Goal: Task Accomplishment & Management: Use online tool/utility

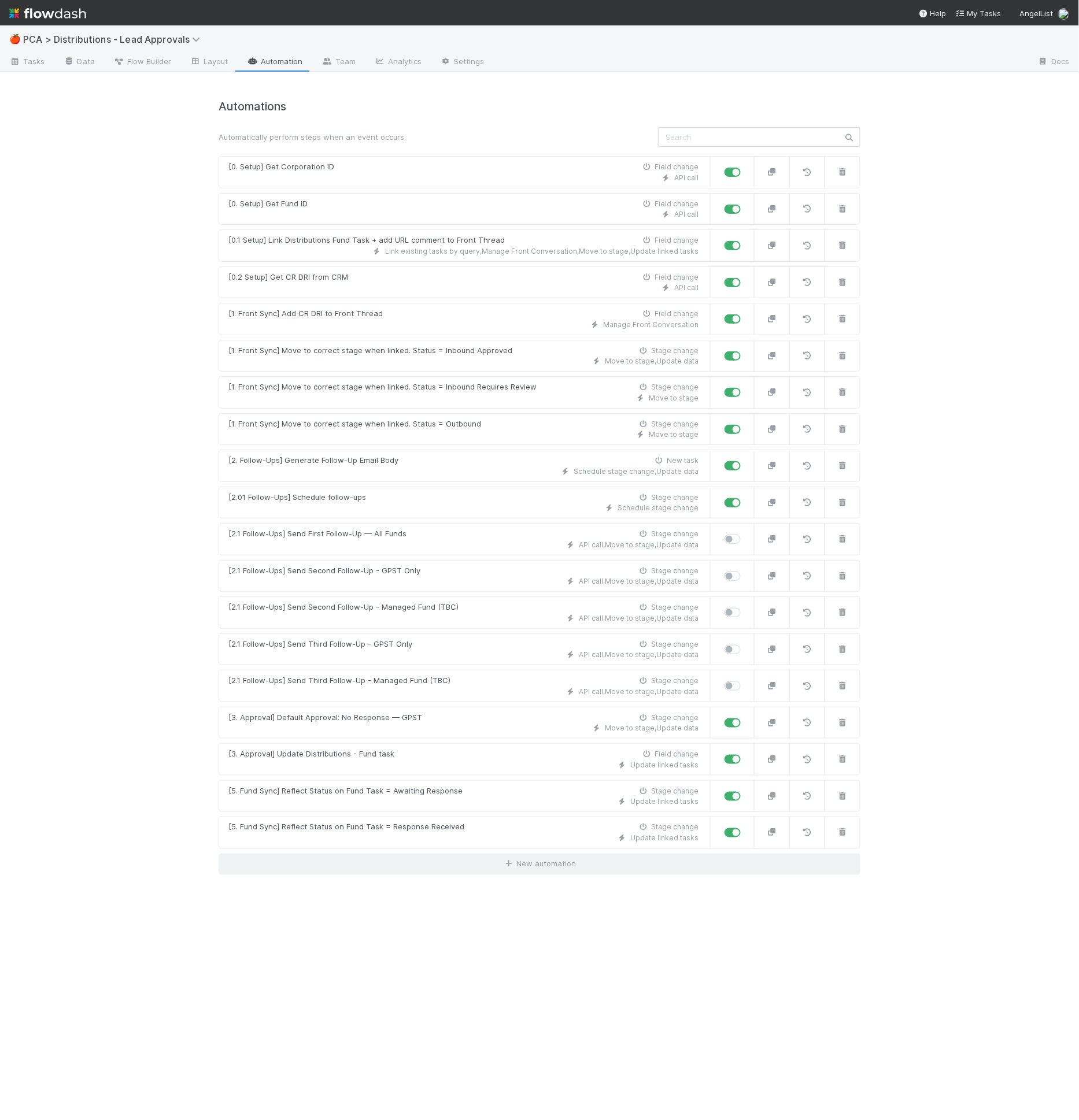
click at [62, 309] on div "🍎 PCA > Distributions - Lead Approvals Tasks Data Flow Builder Layout Automatio…" at bounding box center [539, 573] width 1079 height 1095
click at [136, 262] on div "🍎 PCA > Distributions - Lead Approvals Tasks Data Flow Builder Layout Automatio…" at bounding box center [539, 573] width 1079 height 1095
click at [322, 965] on div "Automations Automatically perform steps when an event occurs. [0. Setup] Get Co…" at bounding box center [539, 603] width 659 height 1034
click at [448, 715] on div "[3. Approval] Default Approval: No Response — GPST Stage change" at bounding box center [463, 718] width 470 height 12
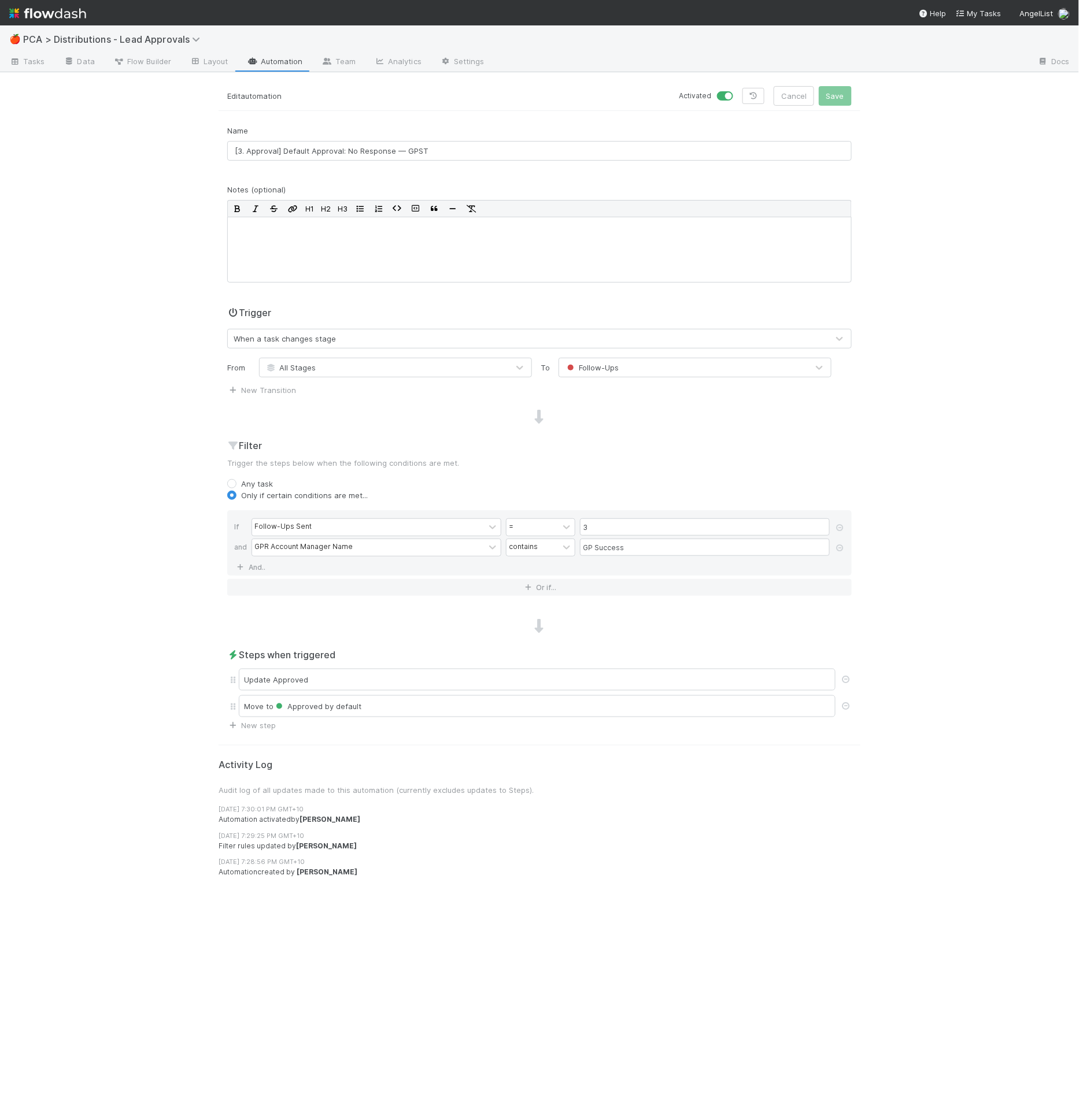
click at [93, 49] on div "🍎 PCA > Distributions - Lead Approvals" at bounding box center [539, 40] width 1079 height 28
click at [93, 57] on link "Data" at bounding box center [79, 62] width 50 height 19
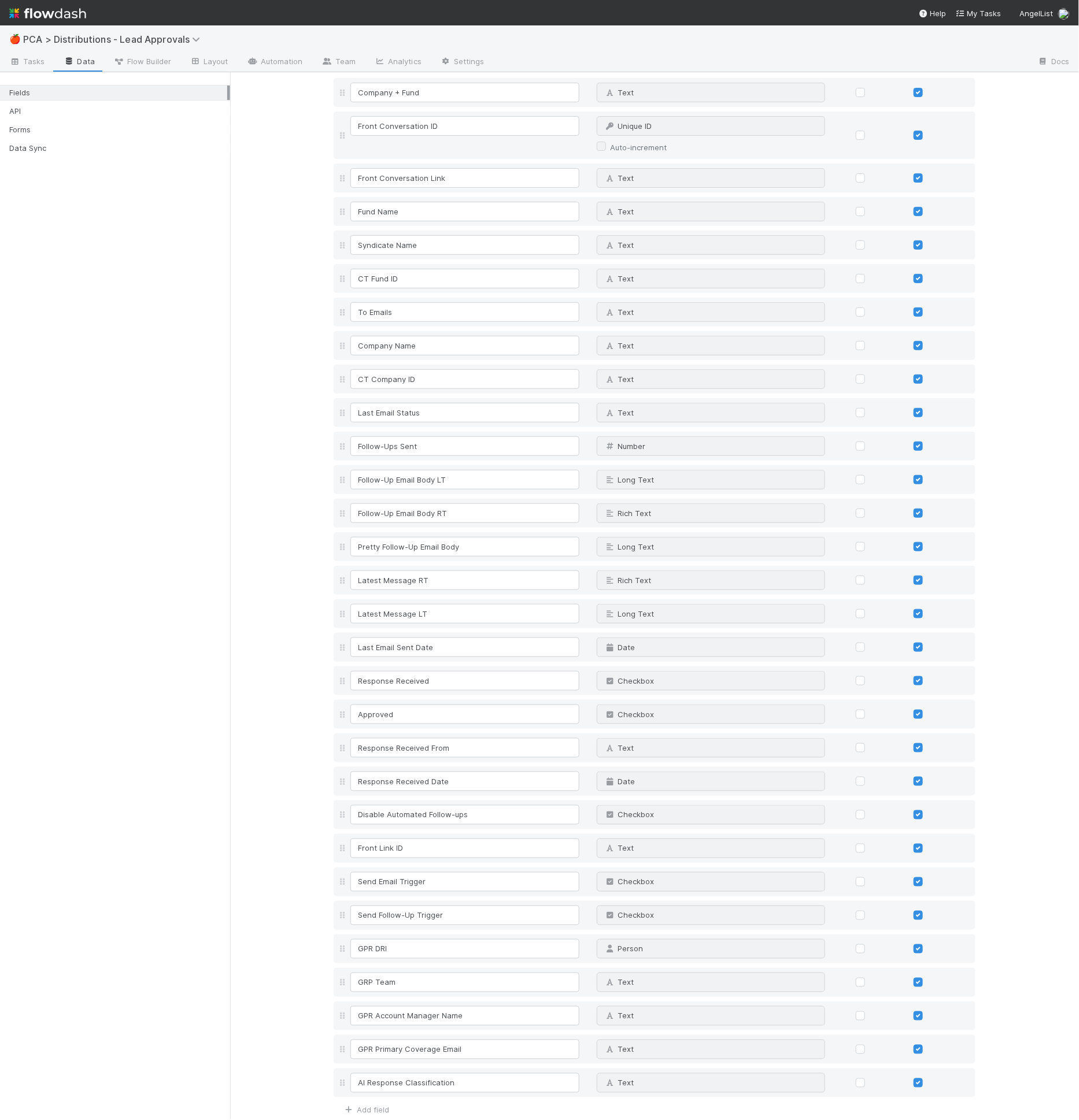
scroll to position [100, 0]
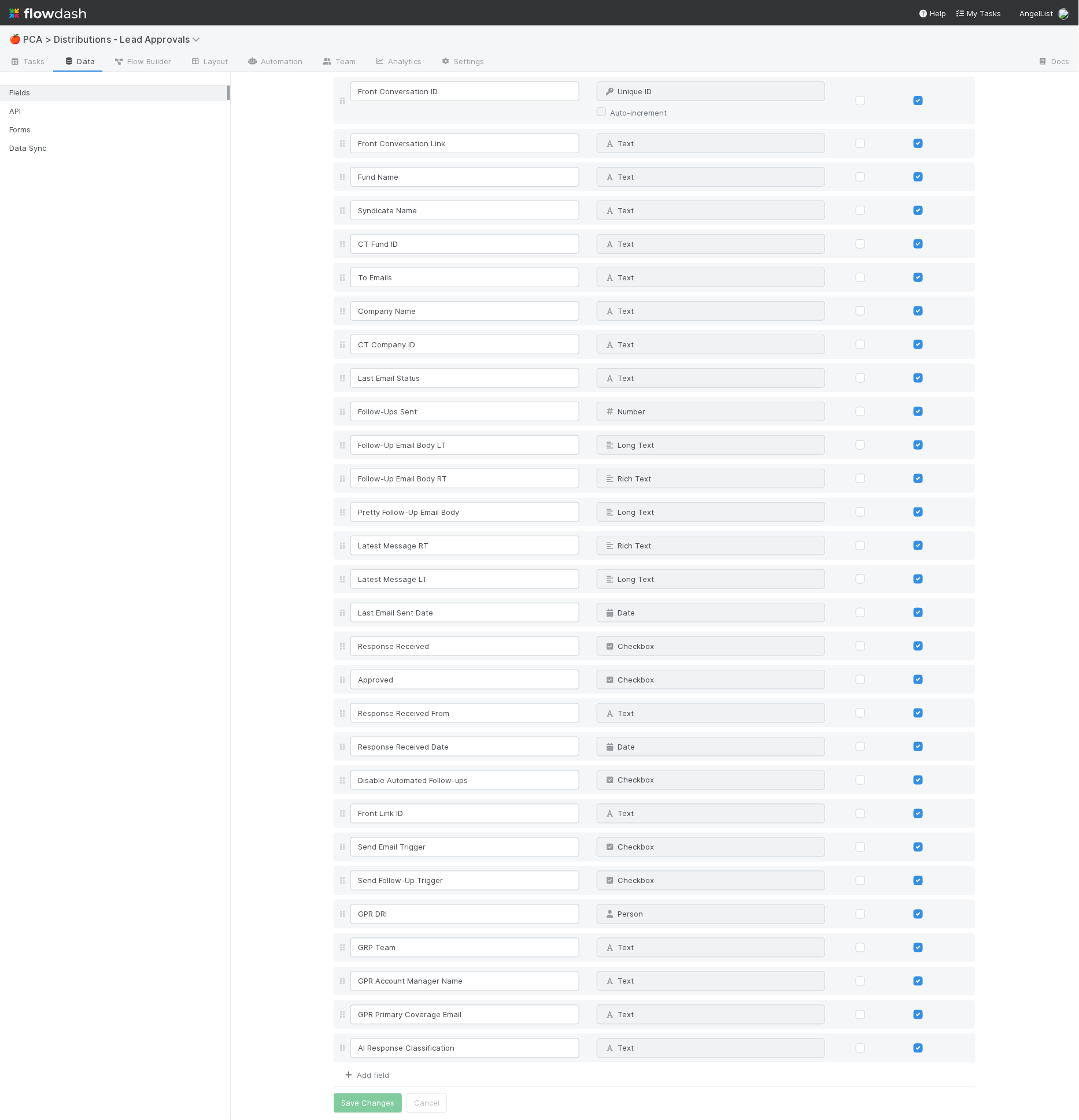
click at [365, 1073] on link "Add field" at bounding box center [366, 1076] width 47 height 9
type input "Default Approval"
click at [704, 1086] on div "Text" at bounding box center [699, 1082] width 204 height 19
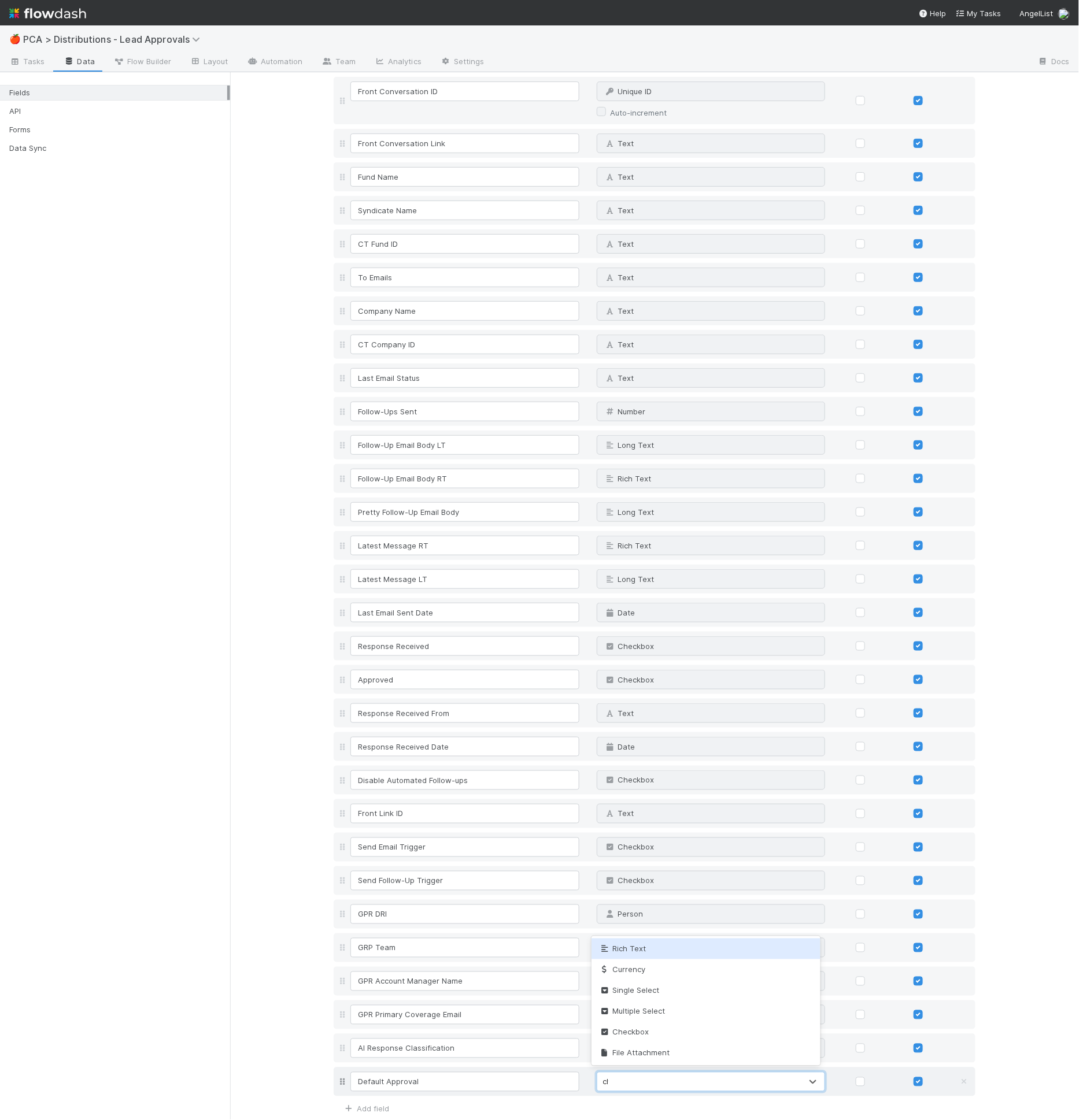
type input "check"
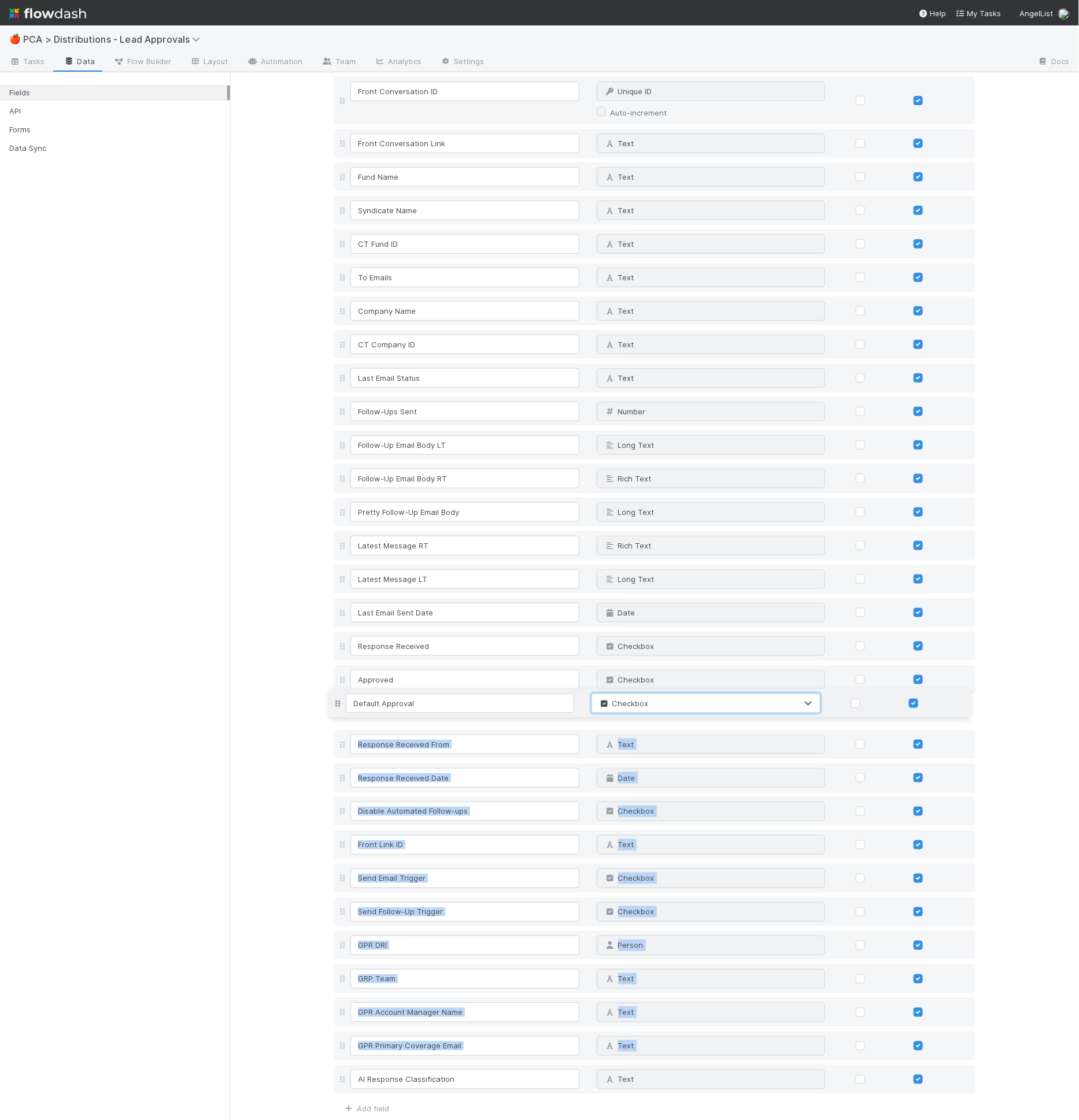
drag, startPoint x: 340, startPoint y: 1079, endPoint x: 365, endPoint y: 709, distance: 370.8
click at [365, 709] on div "Company + Fund Text Why can't I edit type? Front Conversation ID Unique ID Why …" at bounding box center [654, 570] width 642 height 1053
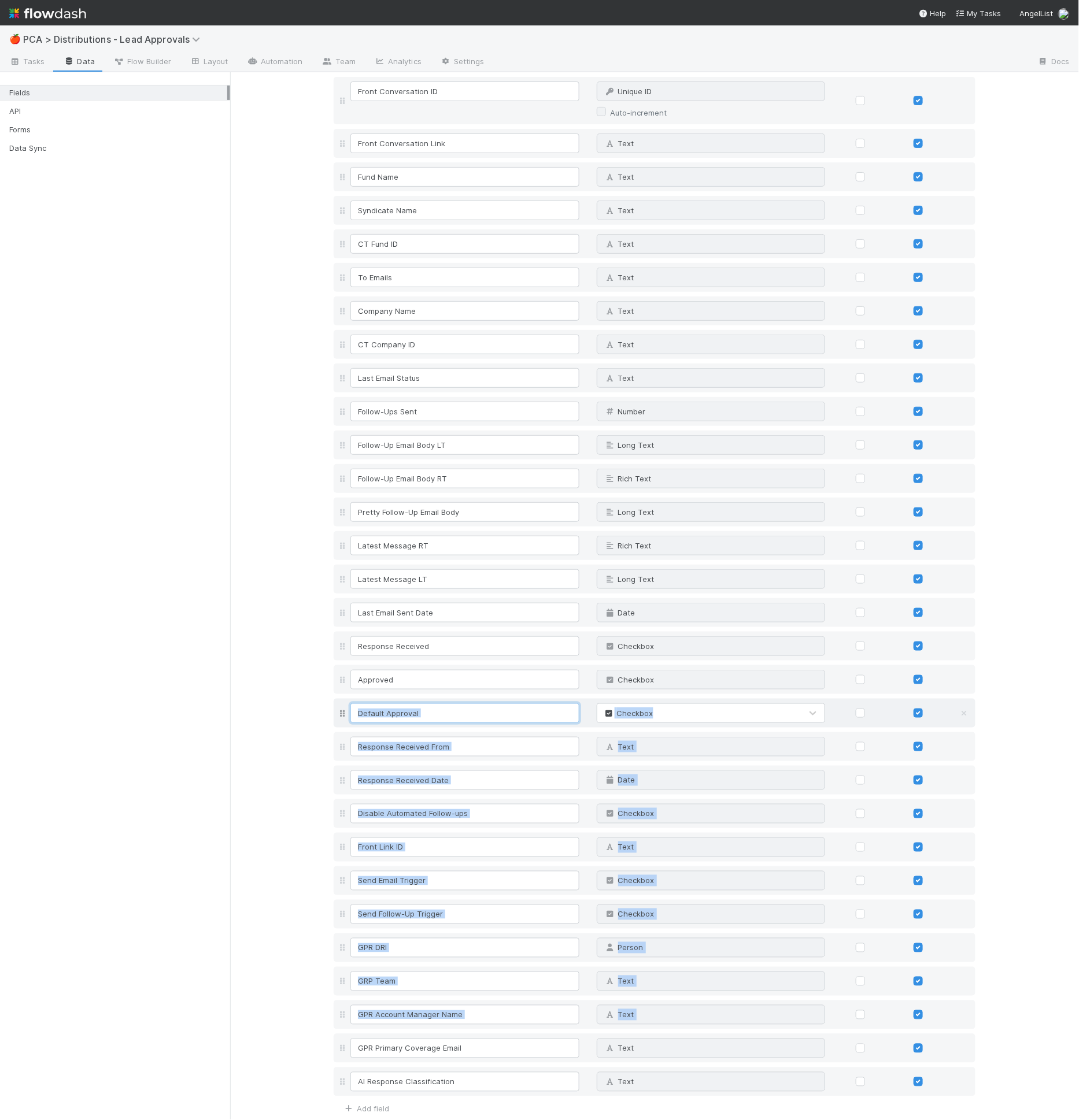
drag, startPoint x: 405, startPoint y: 714, endPoint x: 442, endPoint y: 715, distance: 37.0
click at [405, 714] on input "Default Approval" at bounding box center [465, 713] width 229 height 19
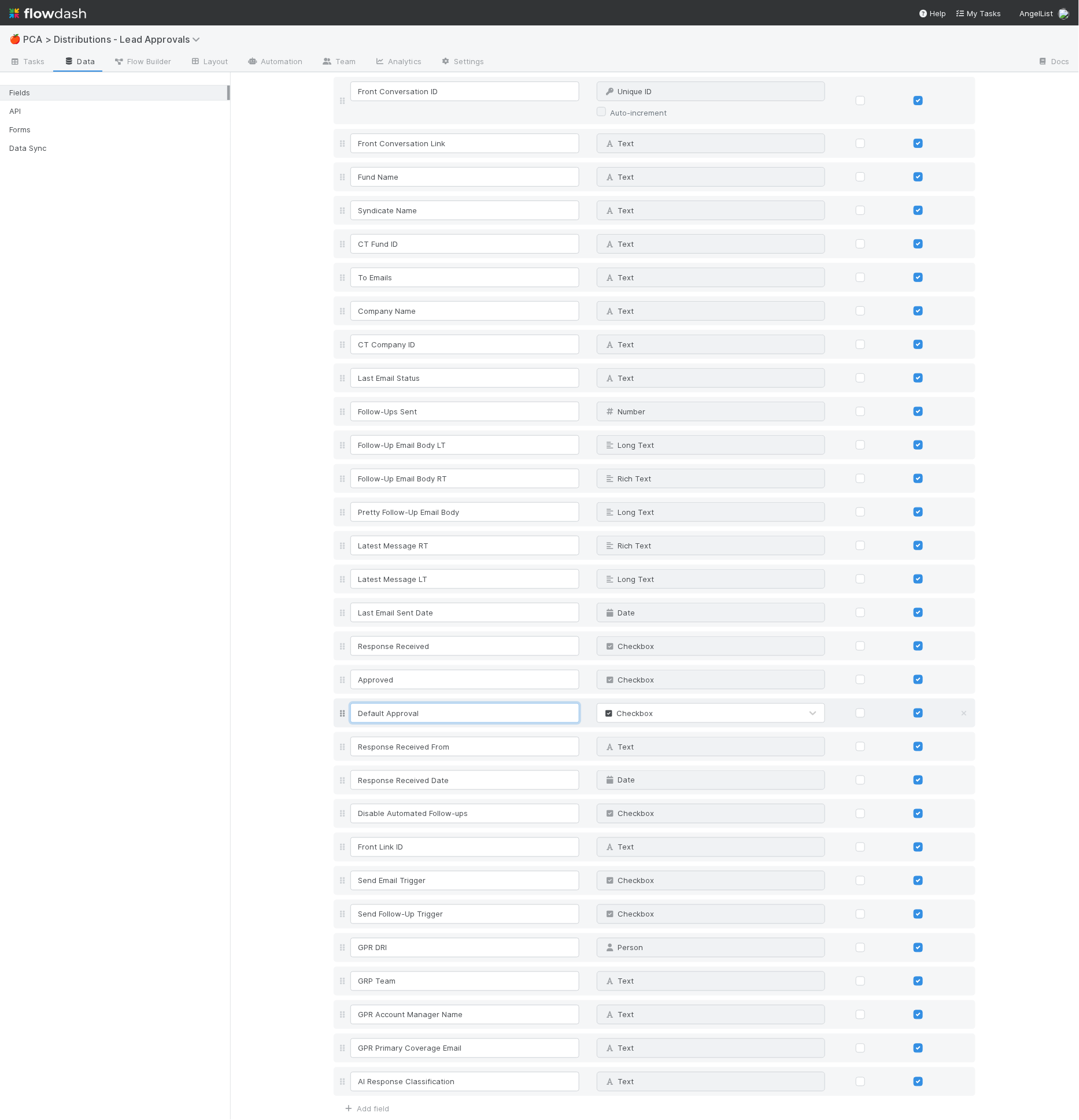
click at [442, 715] on input "Default Approval" at bounding box center [465, 713] width 229 height 19
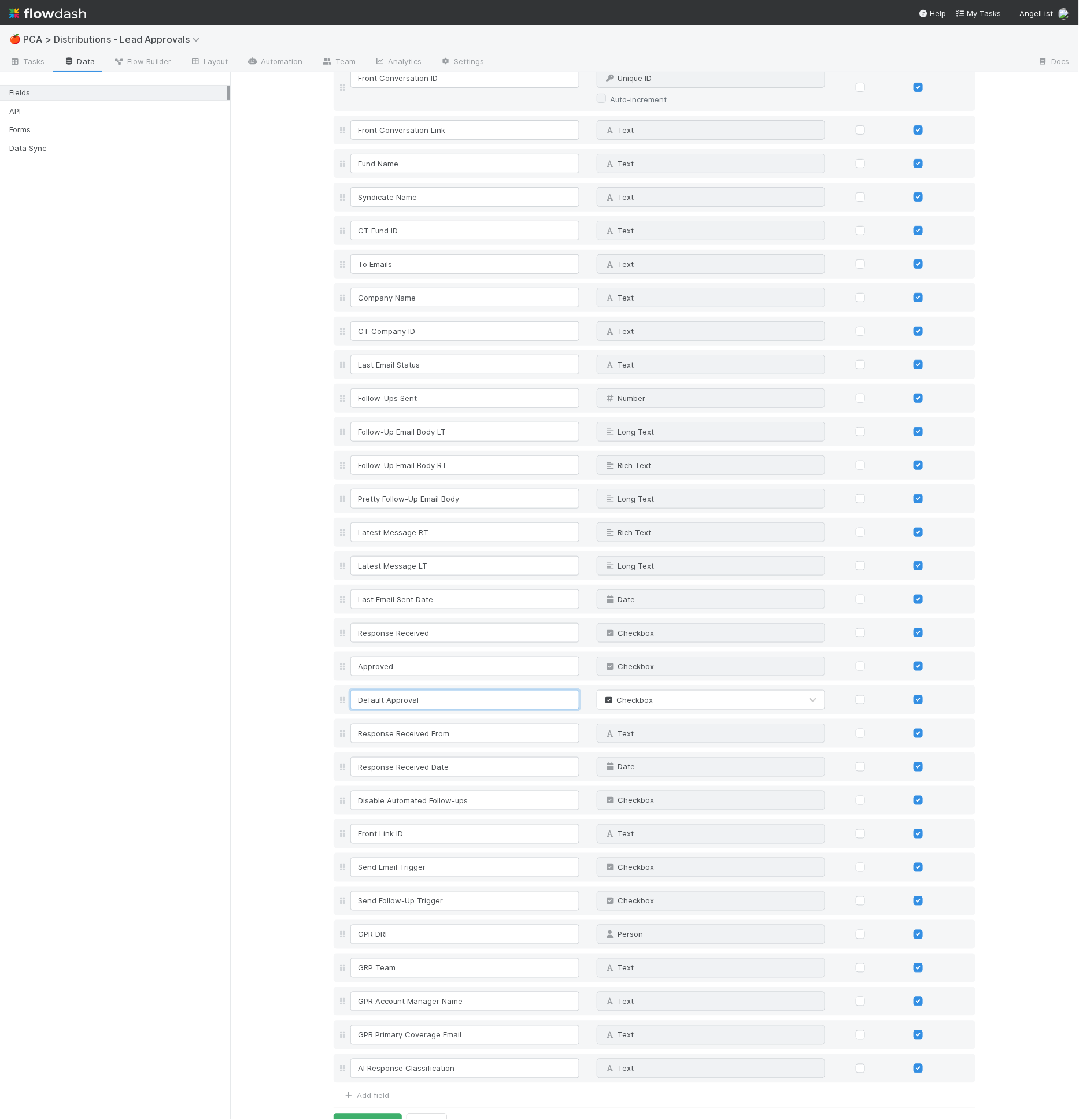
scroll to position [134, 0]
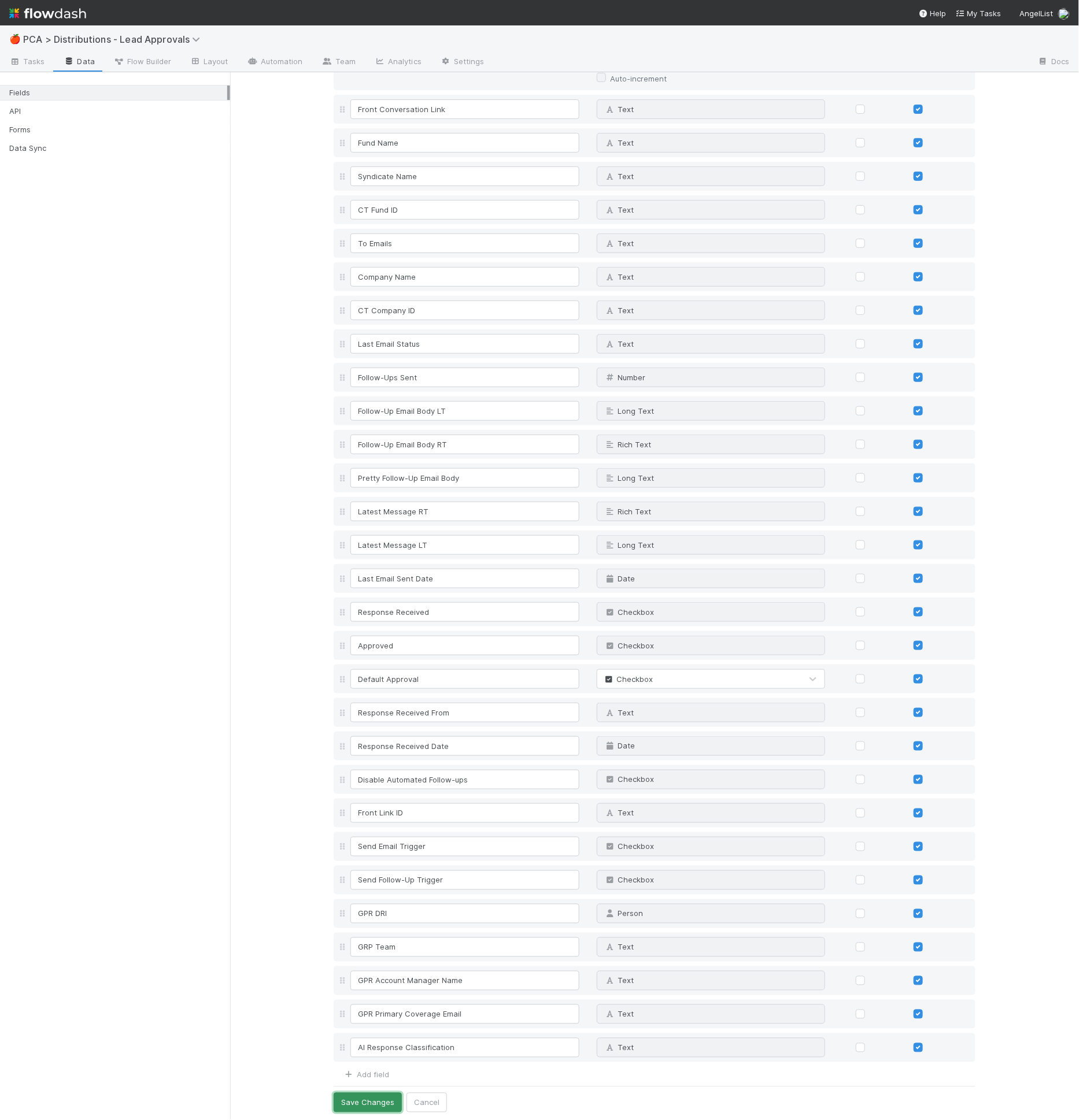
click at [333, 1093] on button "Save Changes" at bounding box center [367, 1102] width 68 height 19
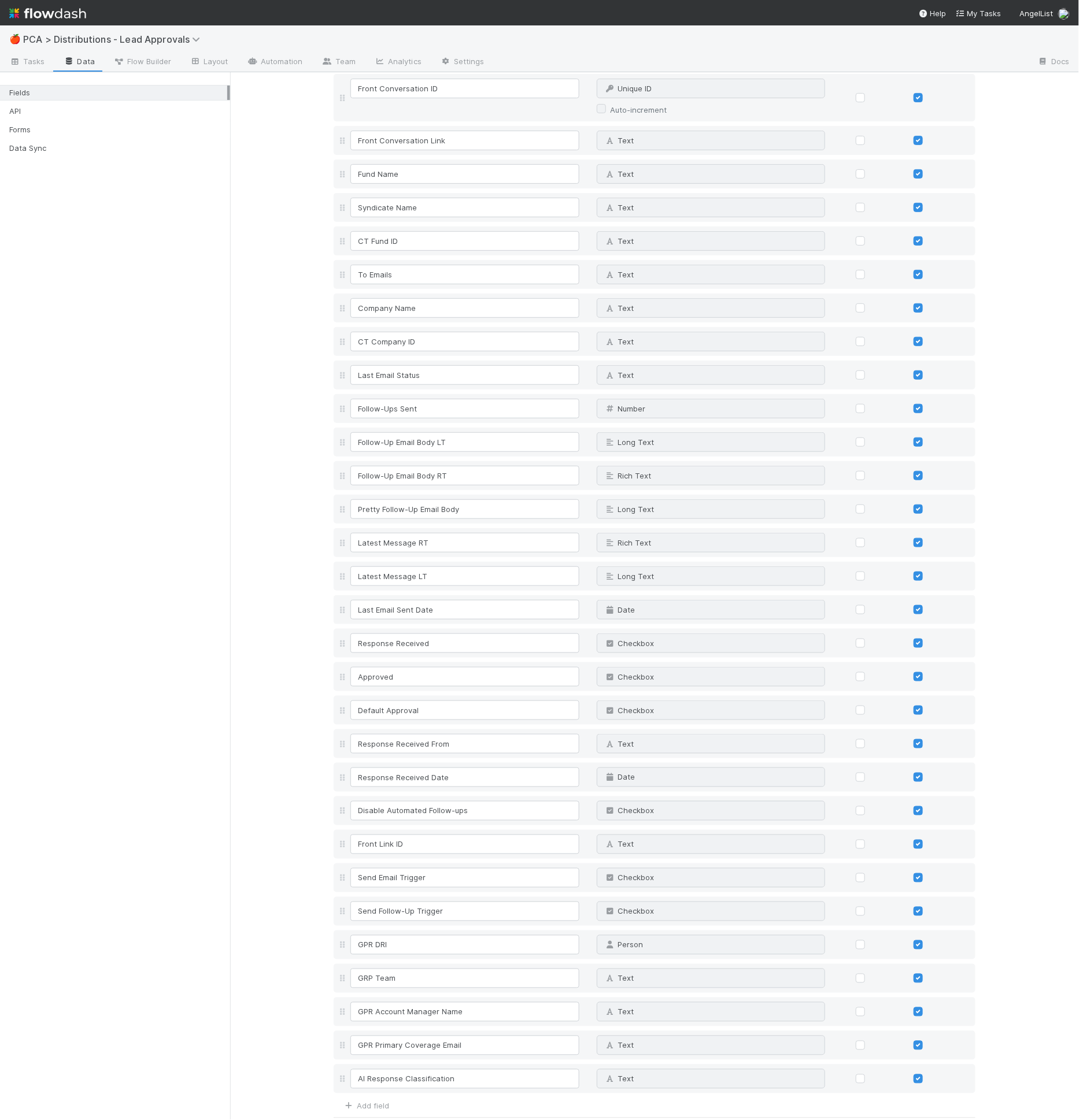
scroll to position [165, 0]
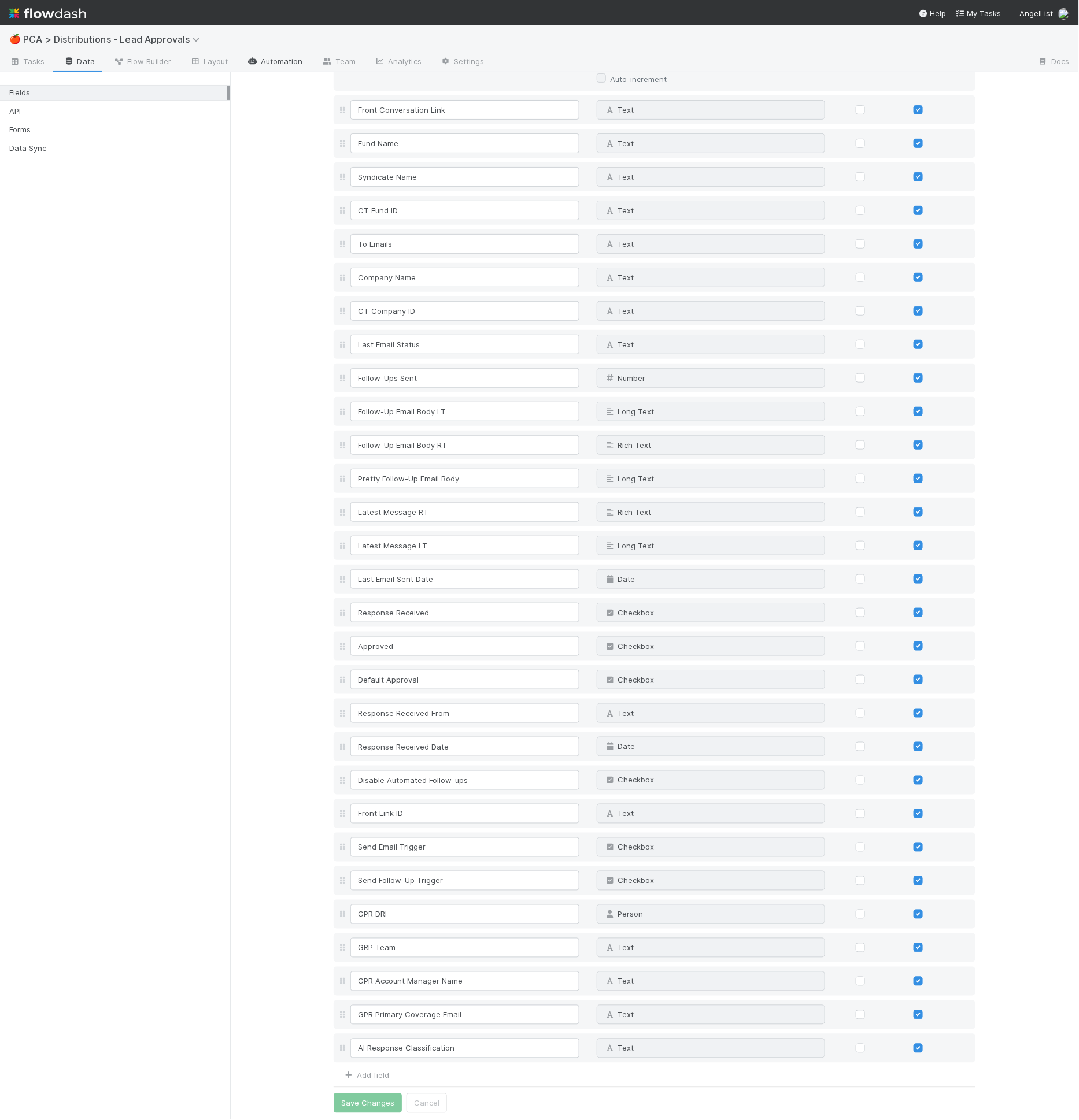
click at [263, 64] on link "Automation" at bounding box center [275, 62] width 75 height 19
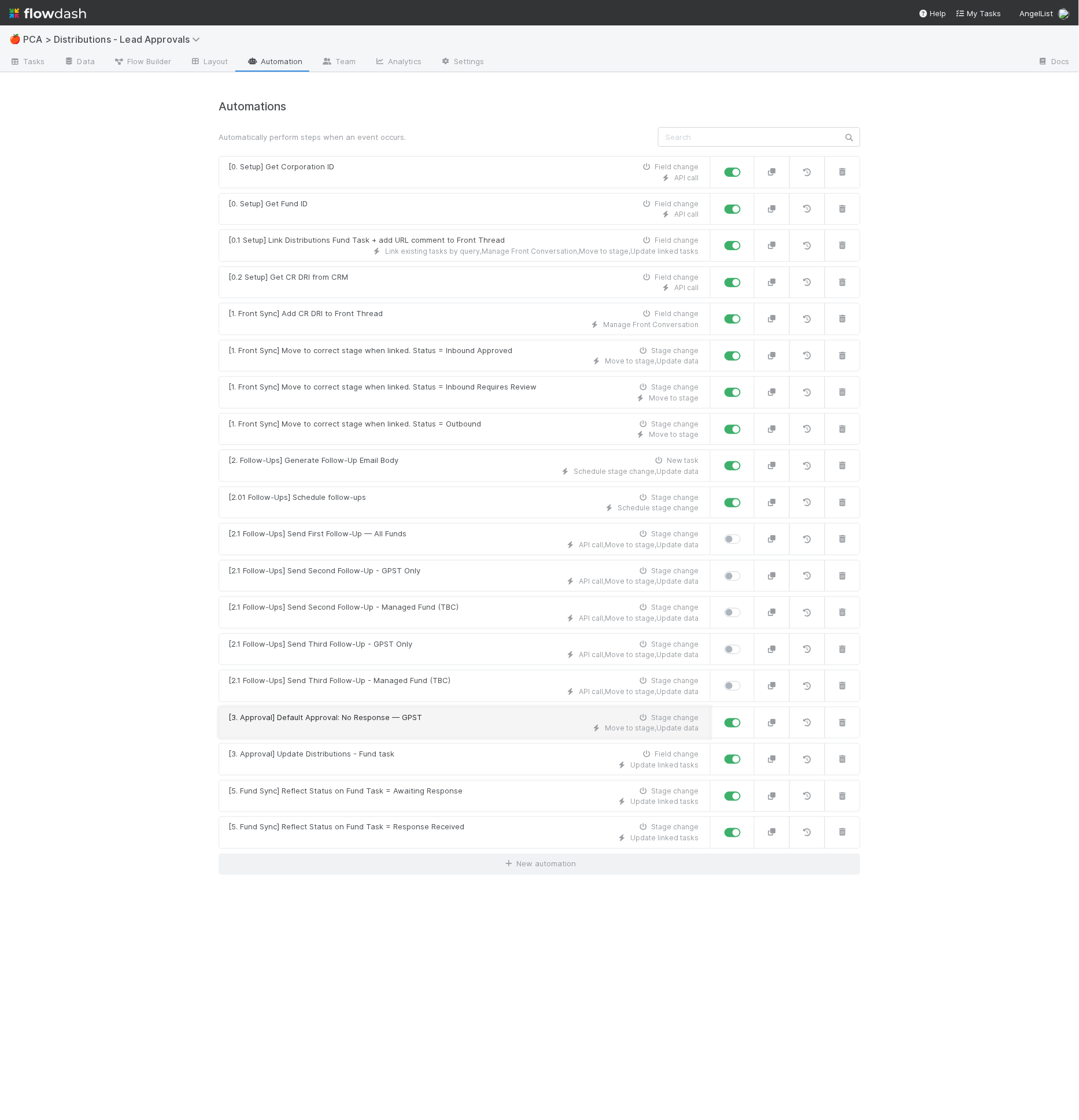
click at [453, 712] on div "[3. Approval] Default Approval: No Response — GPST Stage change" at bounding box center [463, 718] width 470 height 12
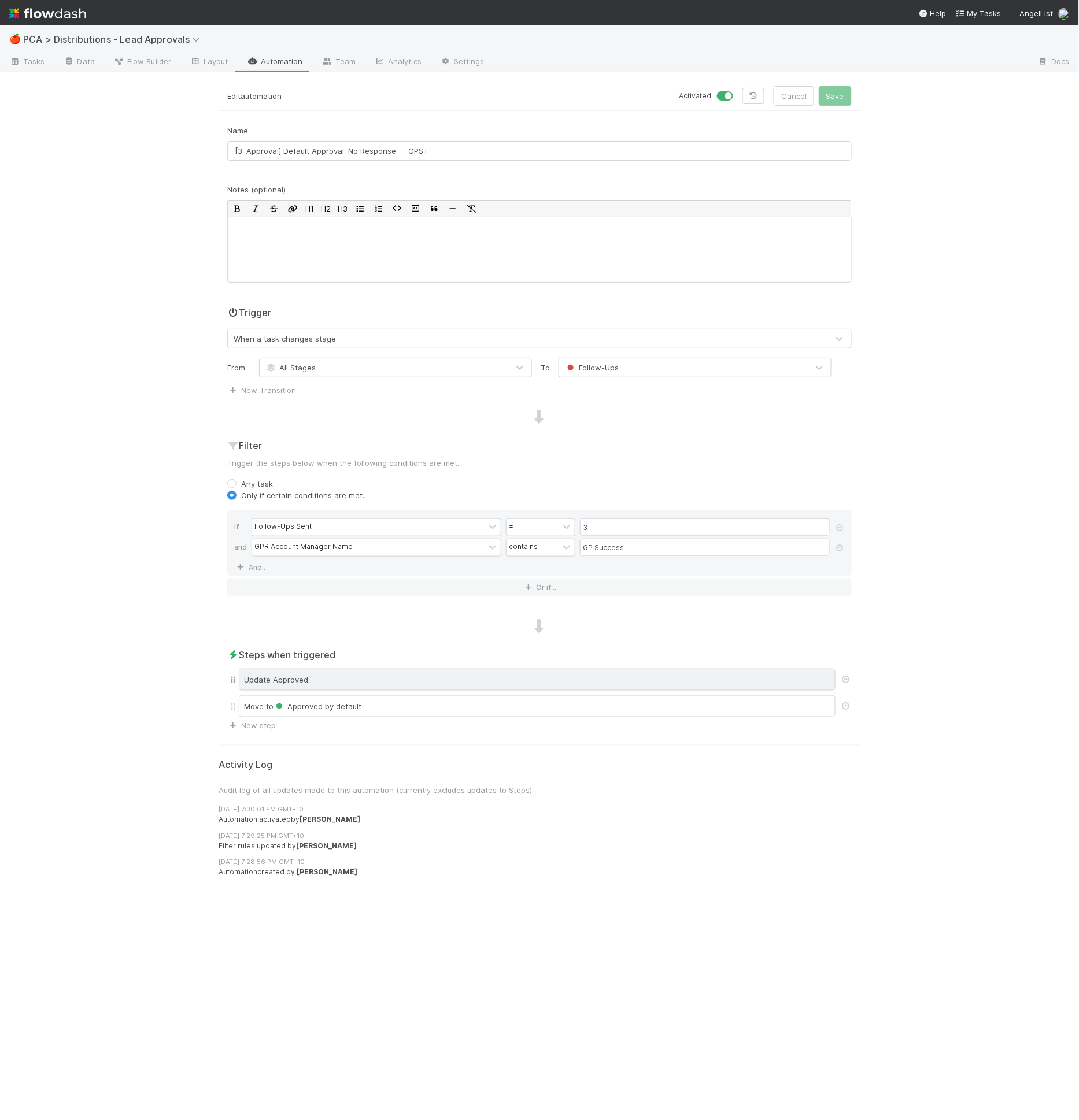
click at [376, 680] on div "Update Approved" at bounding box center [537, 680] width 597 height 22
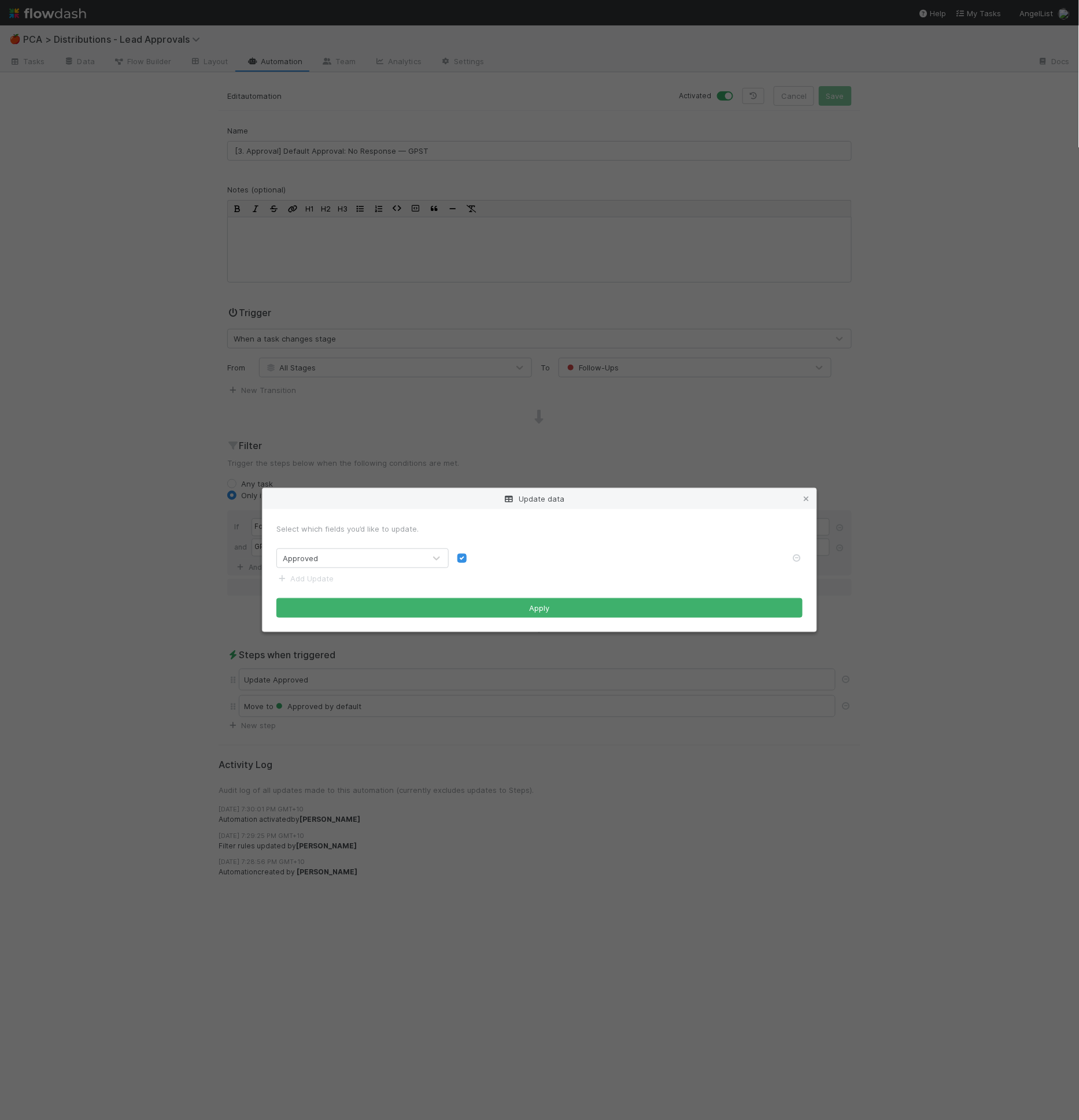
click at [336, 586] on form "Select which fields you’d like to update. Approved Add Update Apply" at bounding box center [539, 571] width 526 height 95
click at [301, 569] on form "Select which fields you’d like to update. Approved Add Update Apply" at bounding box center [539, 571] width 526 height 95
click at [302, 574] on link "Add Update" at bounding box center [305, 579] width 57 height 9
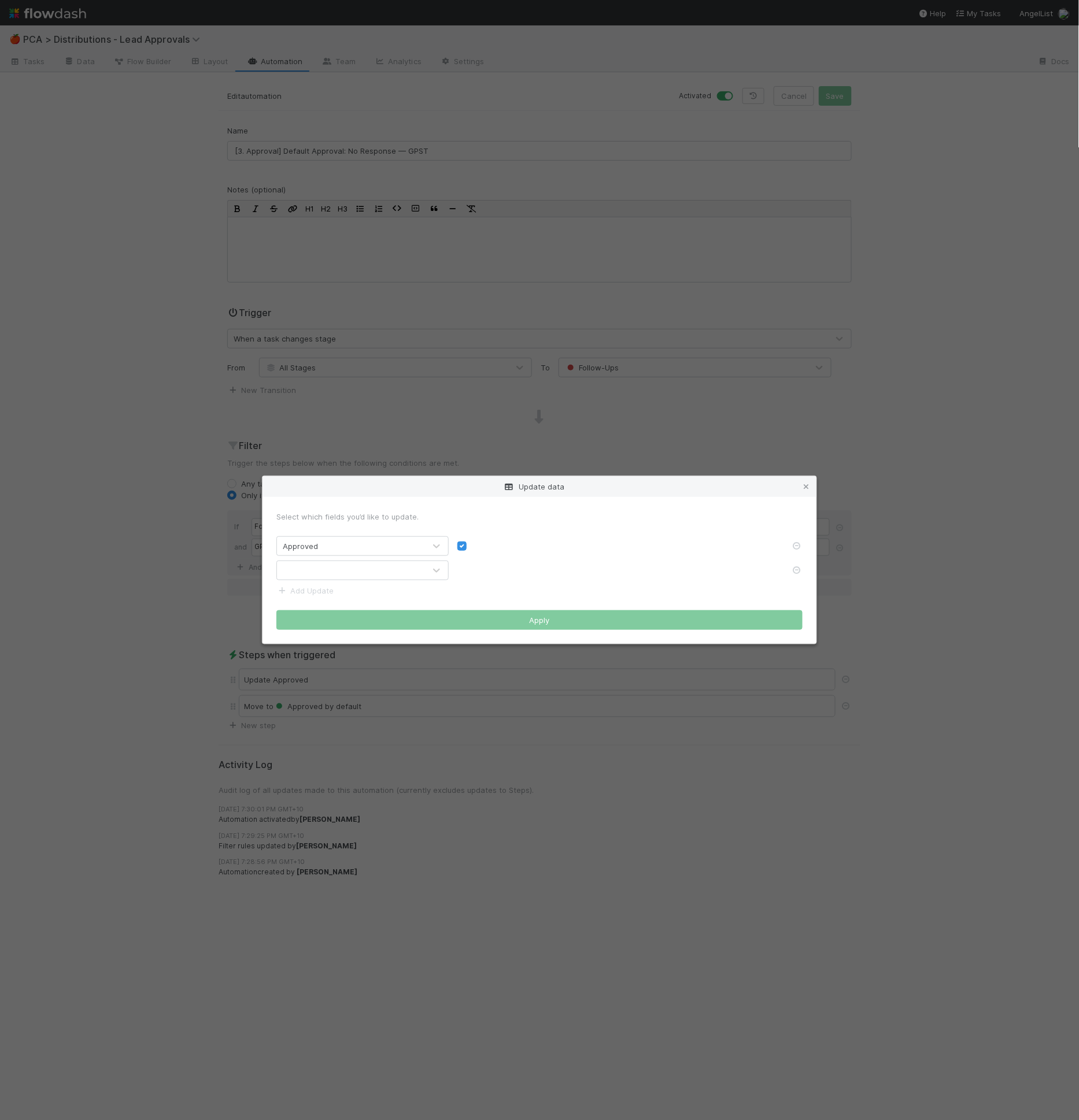
click at [305, 581] on form "Select which fields you’d like to update. Approved Add Update Apply" at bounding box center [539, 570] width 526 height 119
click at [307, 573] on div at bounding box center [350, 571] width 148 height 19
type input "def"
drag, startPoint x: 462, startPoint y: 569, endPoint x: 467, endPoint y: 583, distance: 14.9
click at [472, 565] on label at bounding box center [472, 565] width 0 height 0
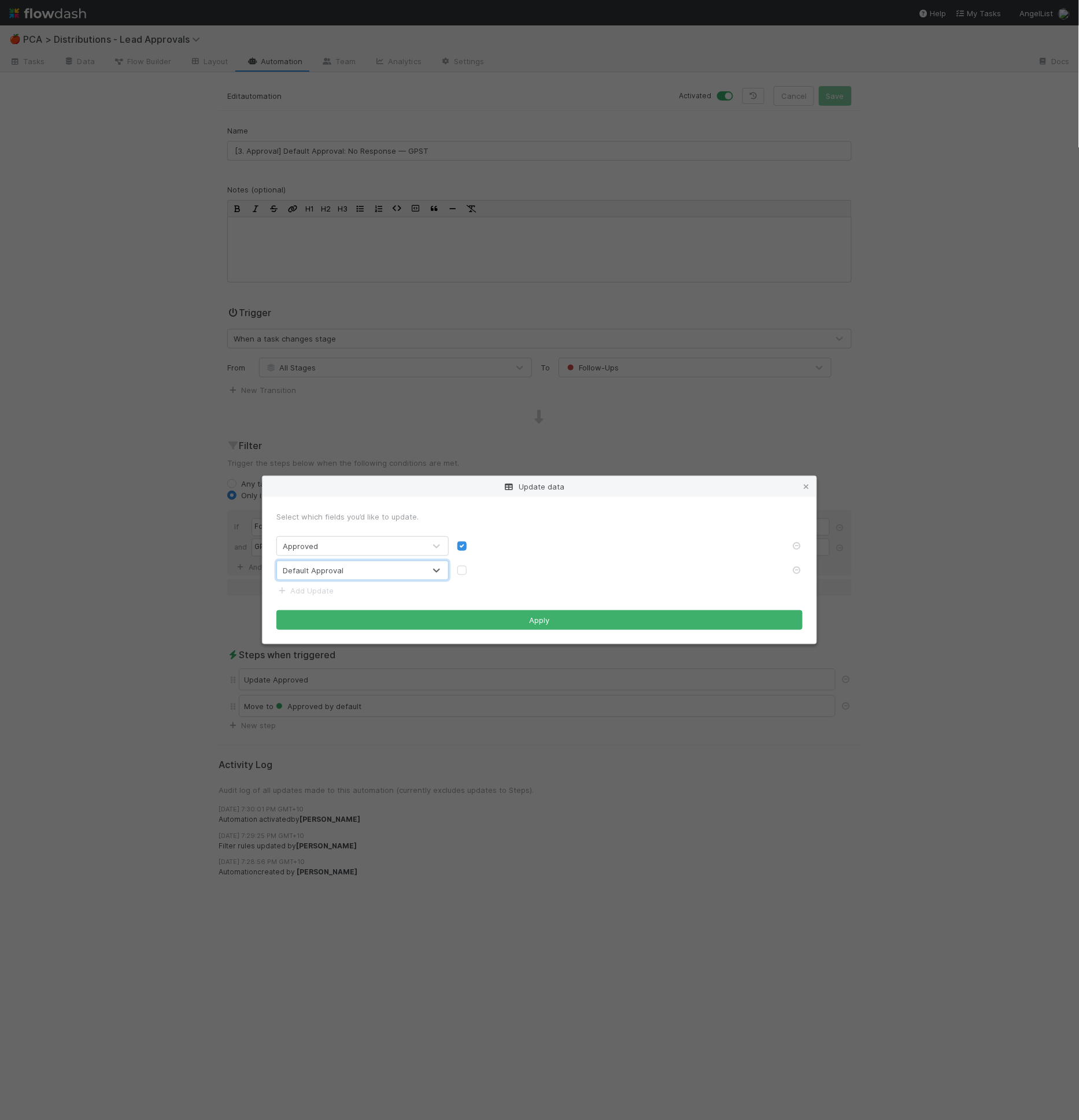
click at [462, 569] on input "checkbox" at bounding box center [462, 569] width 9 height 10
checkbox input "true"
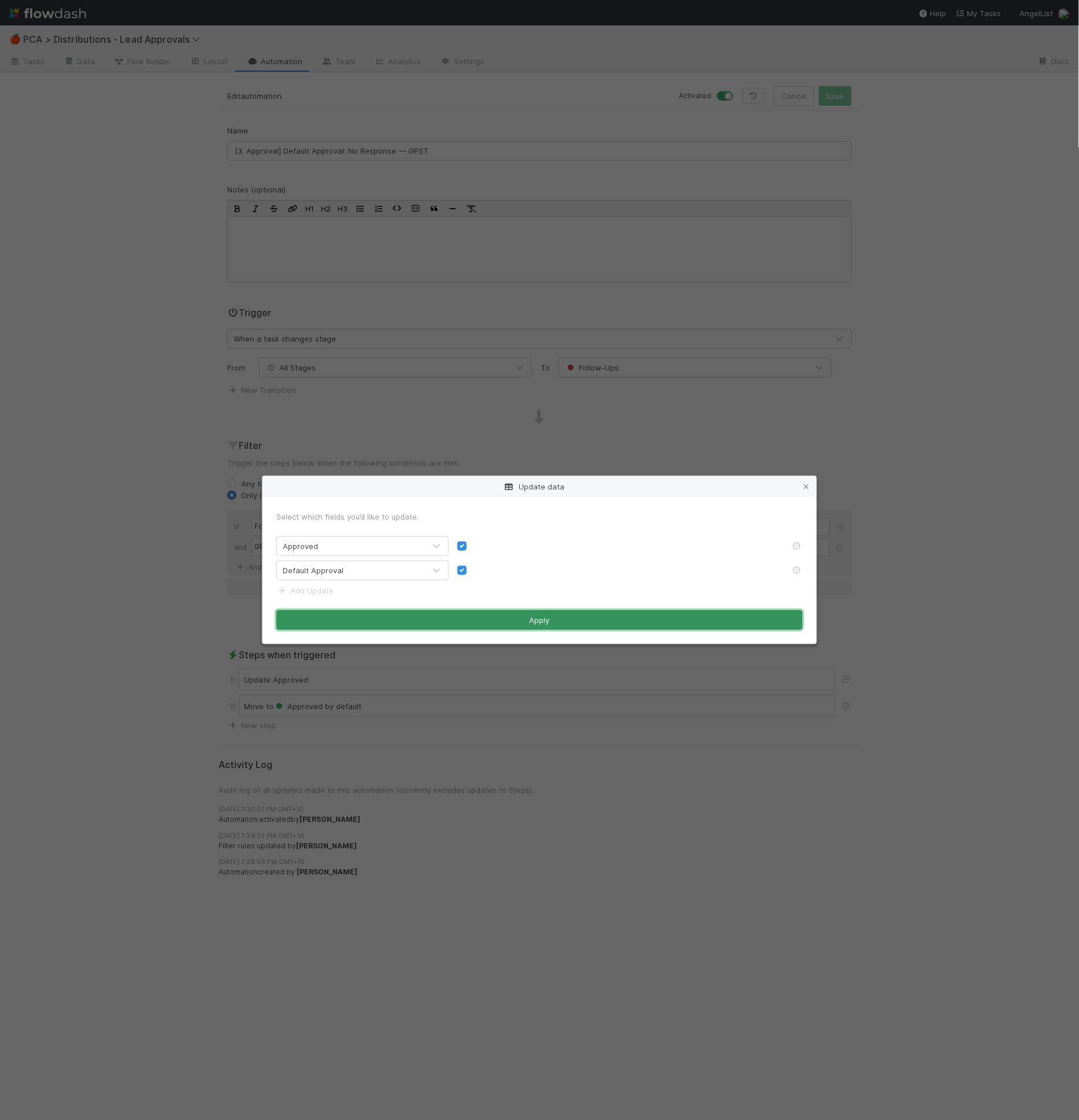
click at [474, 627] on button "Apply" at bounding box center [539, 620] width 526 height 19
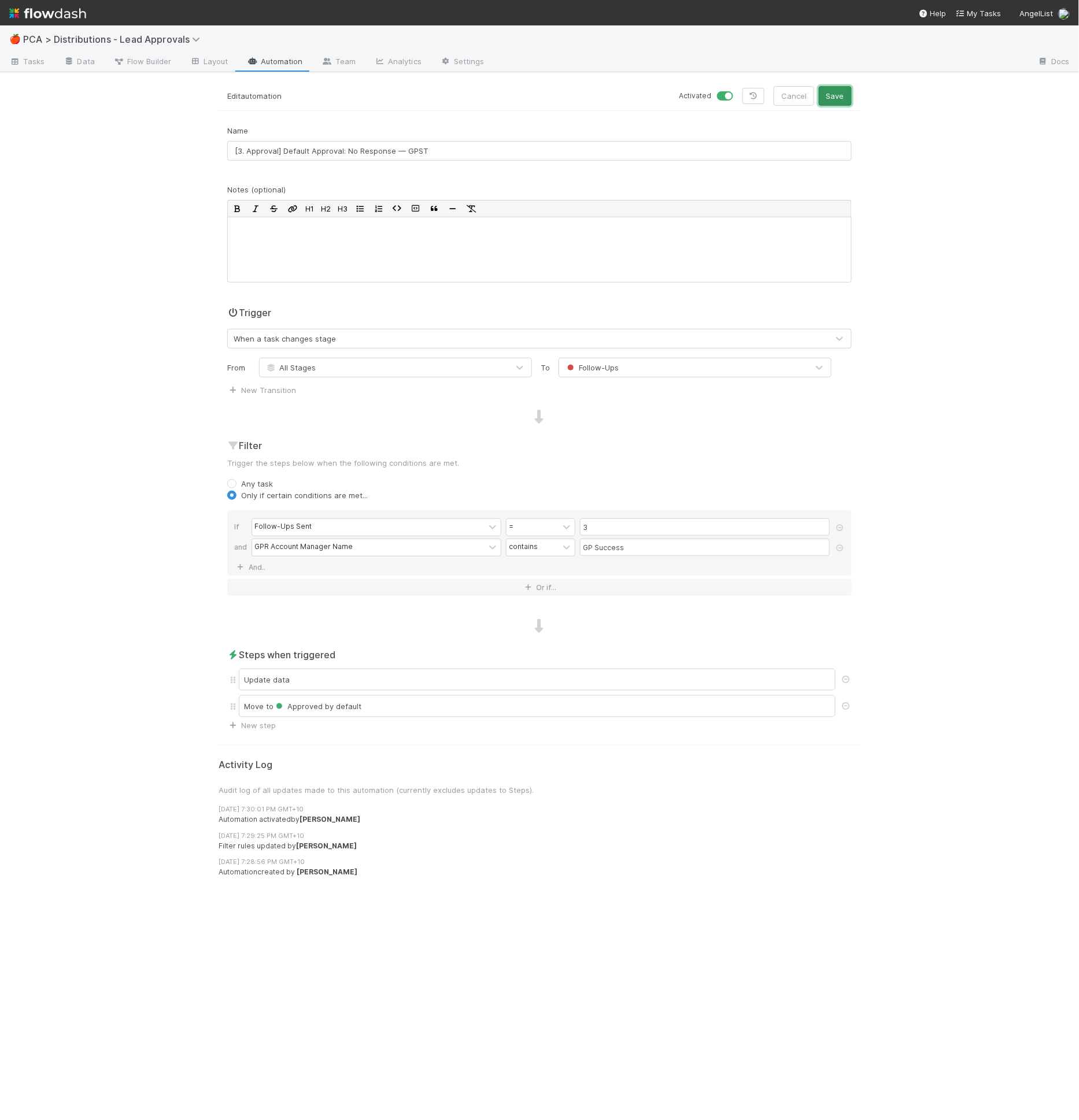
click at [841, 94] on button "Save" at bounding box center [835, 96] width 33 height 19
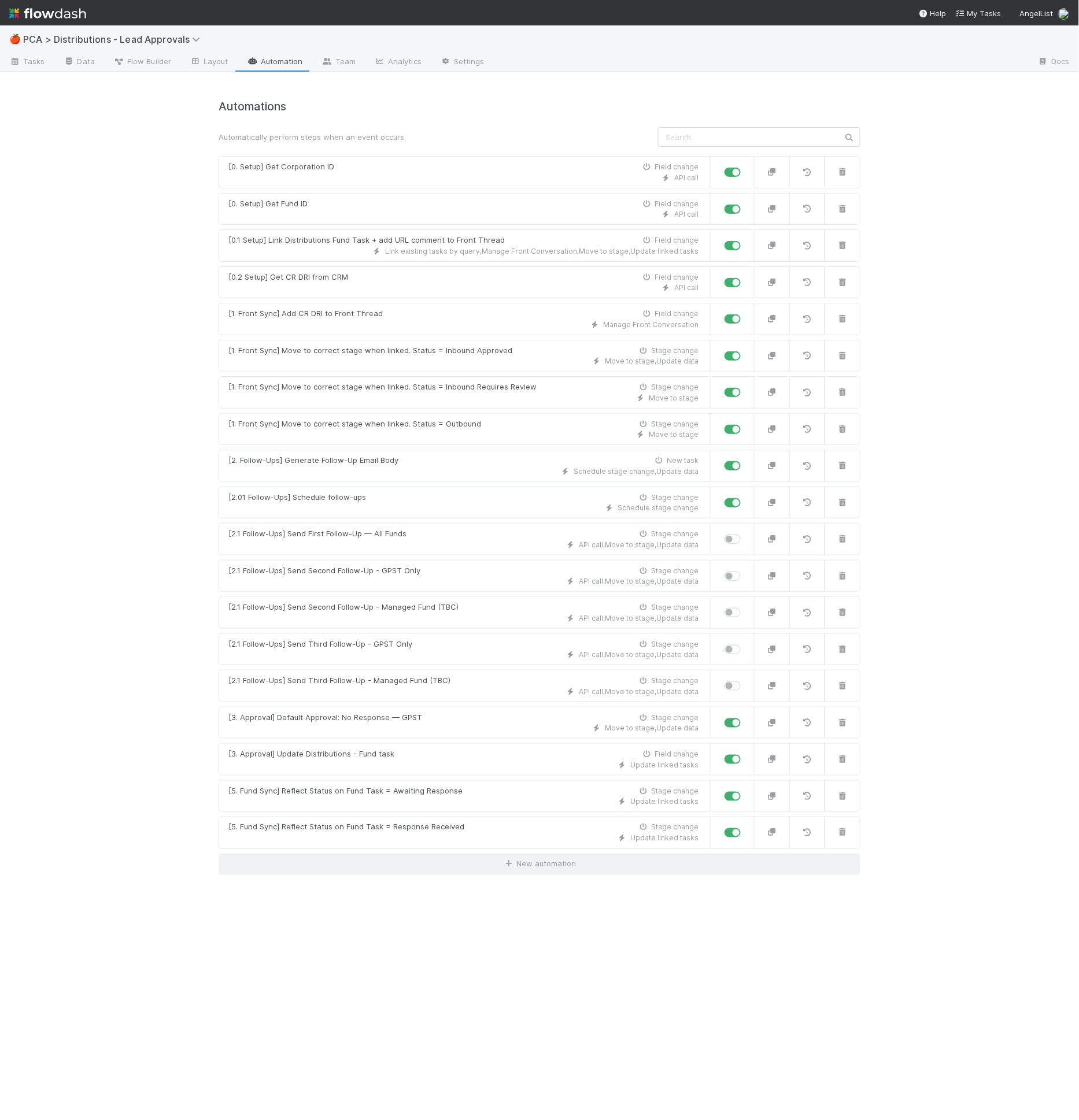
click at [173, 478] on div "🍎 PCA > Distributions - Lead Approvals Tasks Data Flow Builder Layout Automatio…" at bounding box center [539, 573] width 1079 height 1095
click at [300, 209] on div "API call" at bounding box center [463, 214] width 470 height 10
